Goal: Purchase product/service

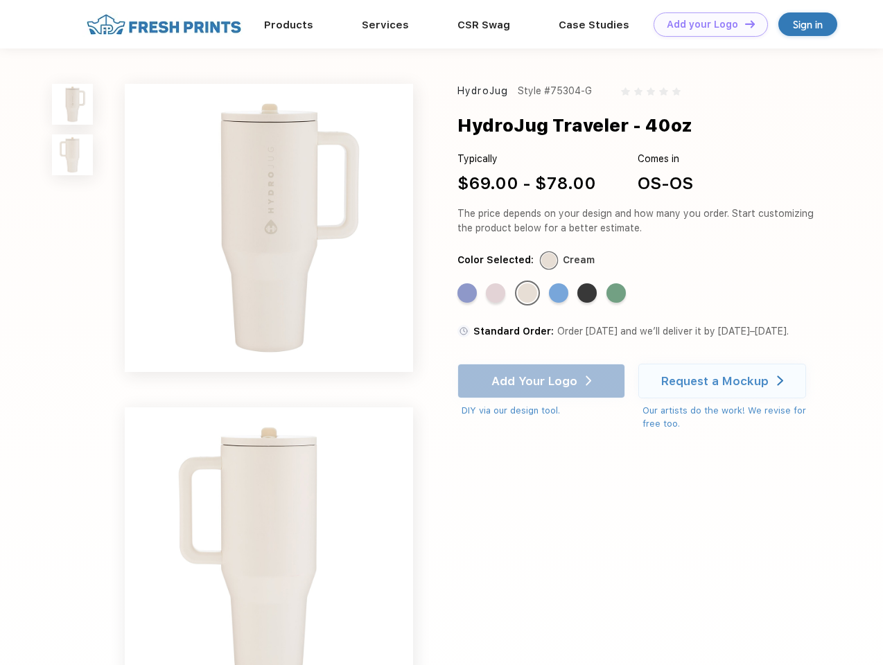
click at [706, 24] on link "Add your Logo Design Tool" at bounding box center [711, 24] width 114 height 24
click at [0, 0] on div "Design Tool" at bounding box center [0, 0] width 0 height 0
click at [744, 24] on link "Add your Logo Design Tool" at bounding box center [711, 24] width 114 height 24
click at [73, 104] on img at bounding box center [72, 104] width 41 height 41
click at [73, 155] on img at bounding box center [72, 154] width 41 height 41
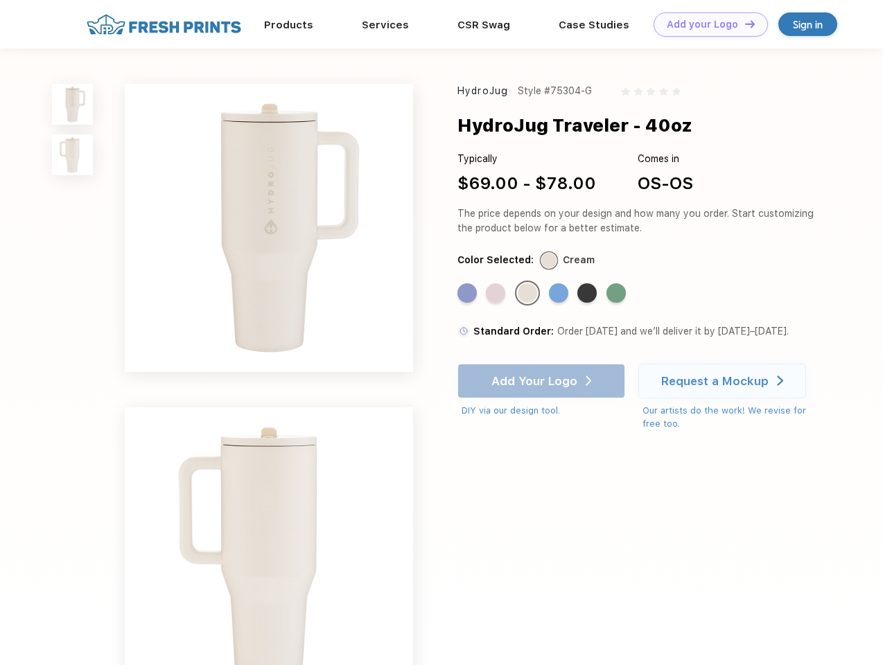
click at [469, 294] on div "Standard Color" at bounding box center [466, 292] width 19 height 19
click at [497, 294] on div "Standard Color" at bounding box center [495, 292] width 19 height 19
click at [529, 294] on div "Standard Color" at bounding box center [527, 292] width 19 height 19
click at [560, 294] on div "Standard Color" at bounding box center [558, 292] width 19 height 19
click at [588, 294] on div "Standard Color" at bounding box center [586, 292] width 19 height 19
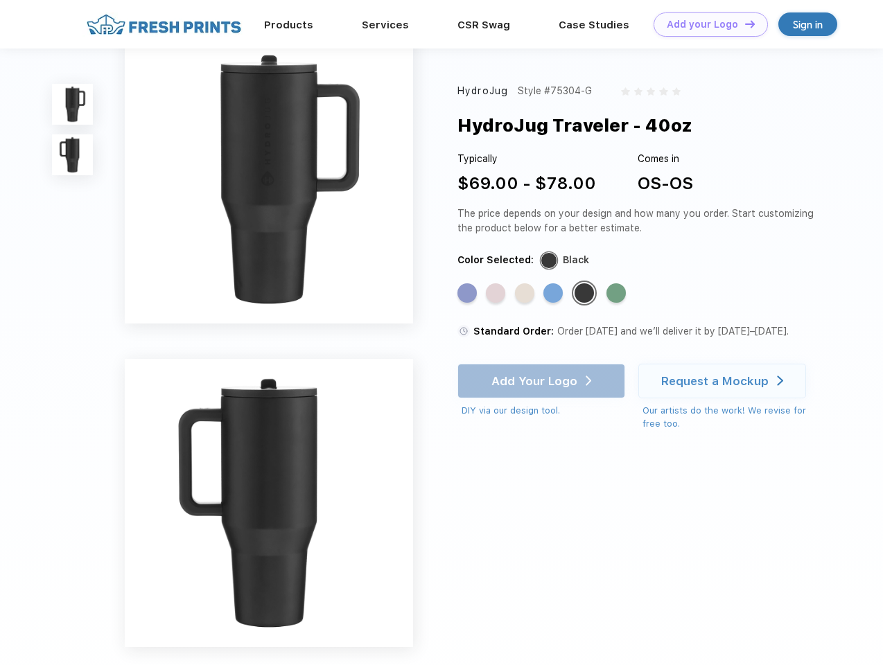
scroll to position [264, 0]
